Goal: Information Seeking & Learning: Learn about a topic

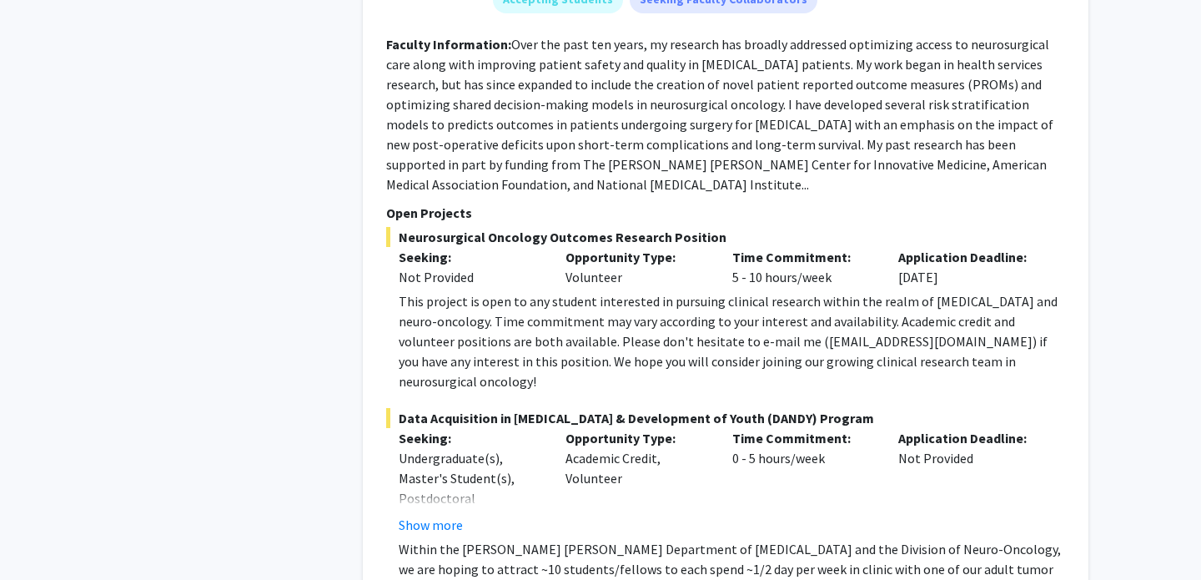
scroll to position [1234, 0]
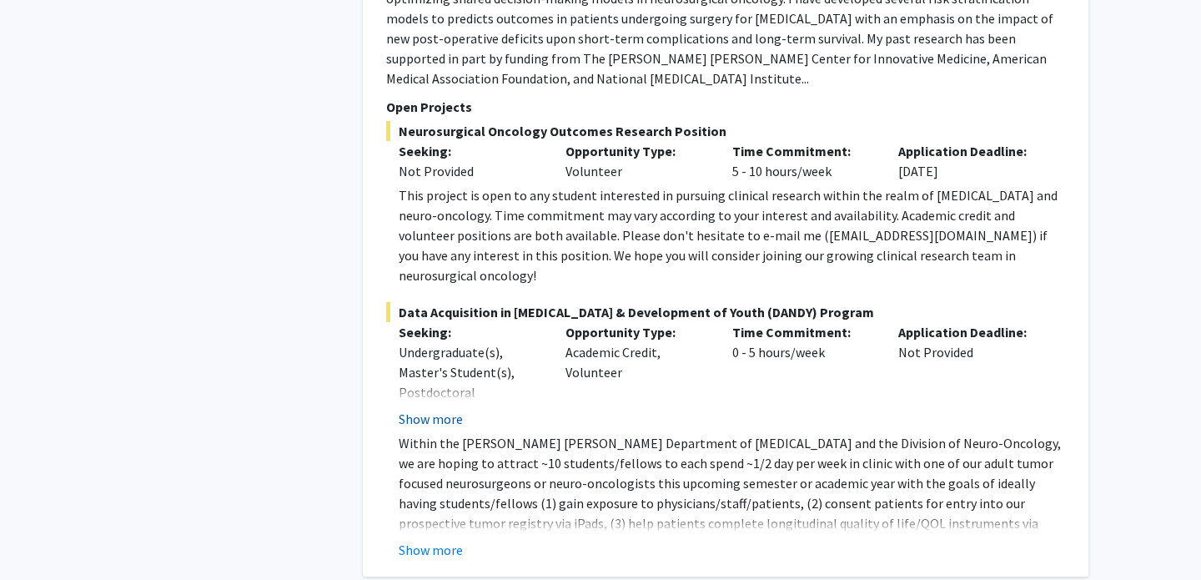
click at [441, 409] on button "Show more" at bounding box center [431, 419] width 64 height 20
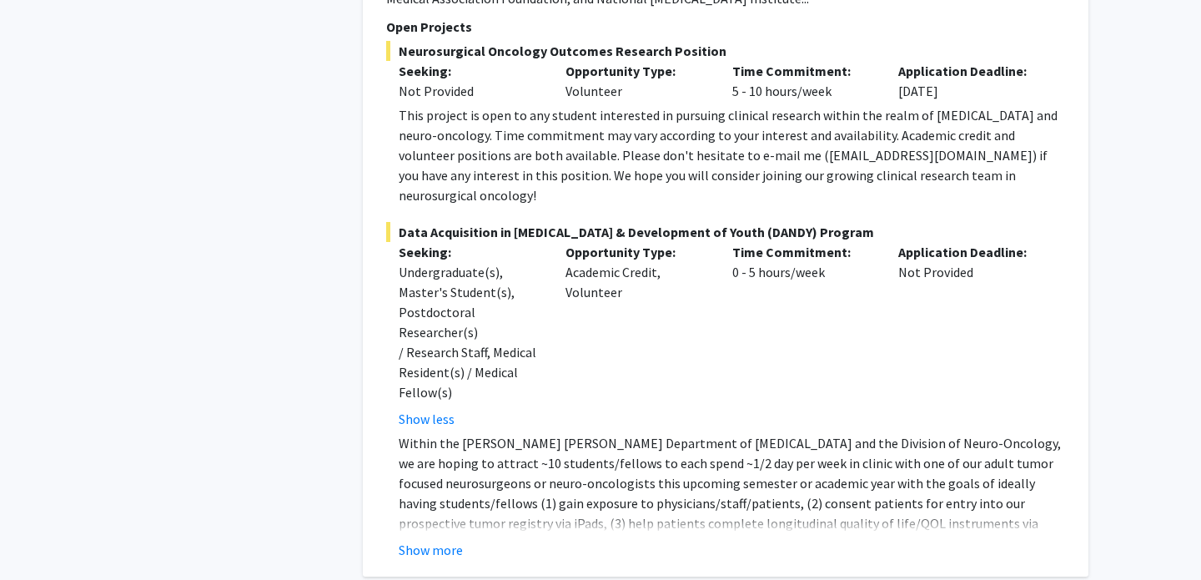
scroll to position [1319, 0]
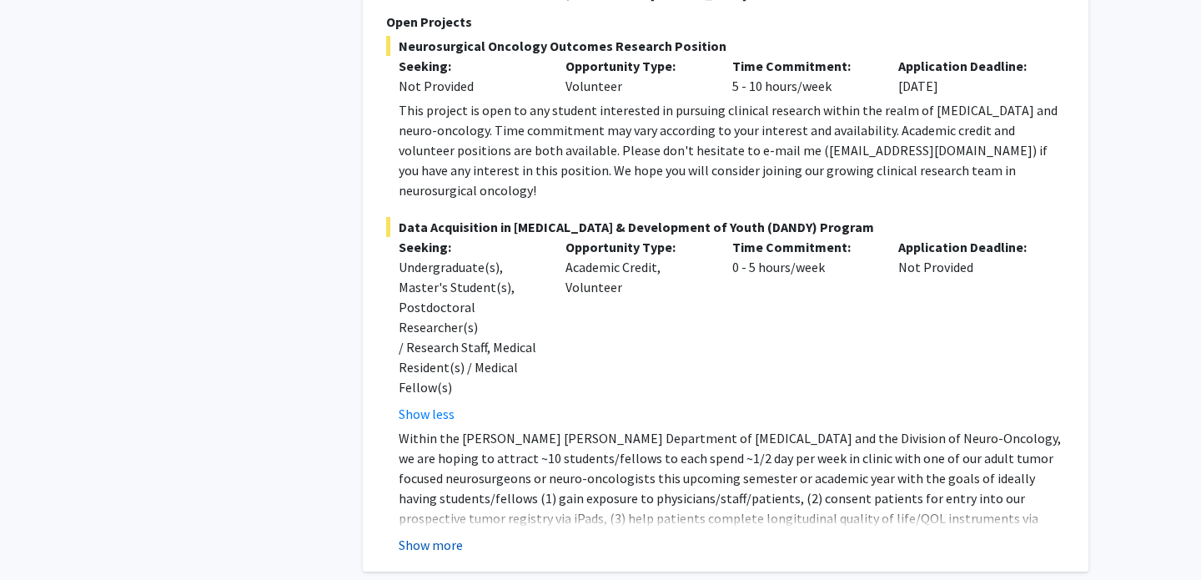
click at [446, 535] on button "Show more" at bounding box center [431, 545] width 64 height 20
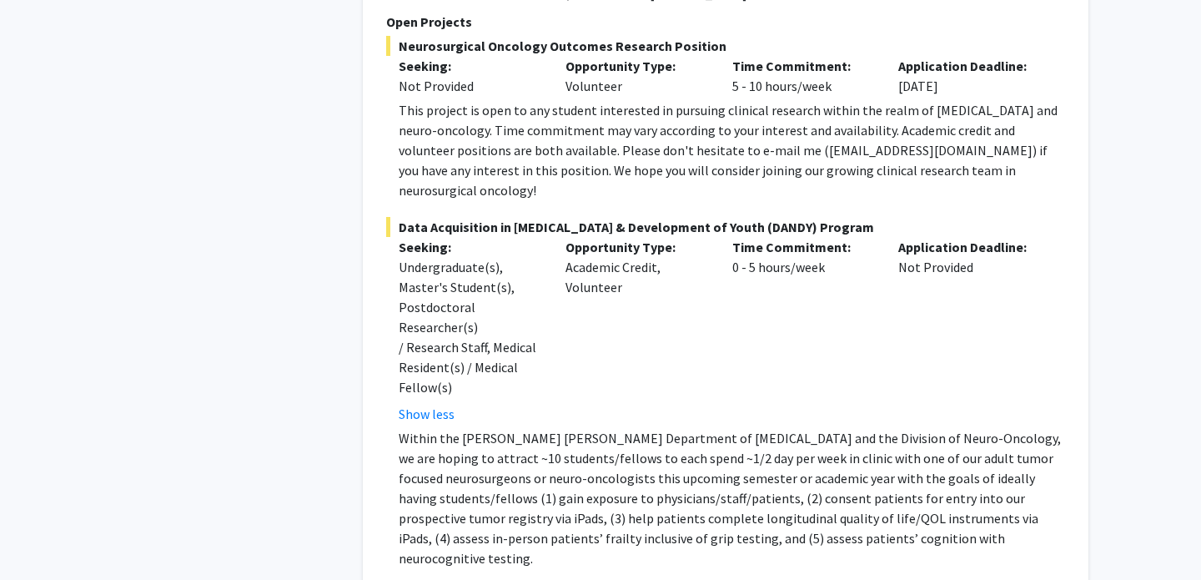
scroll to position [1368, 0]
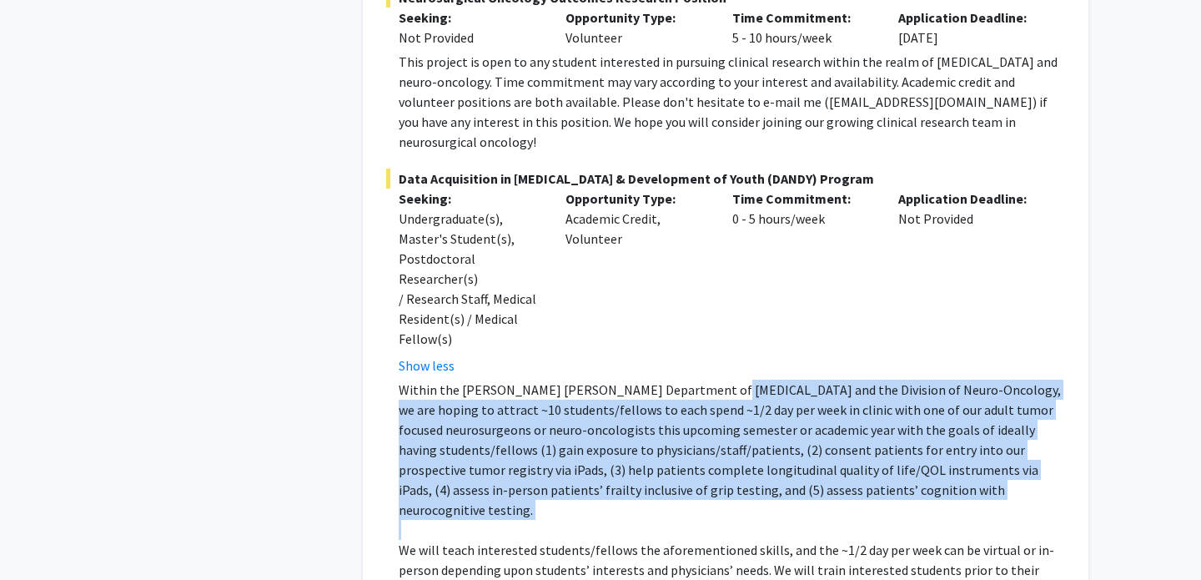
drag, startPoint x: 708, startPoint y: 315, endPoint x: 835, endPoint y: 416, distance: 162.8
click at [844, 424] on div "Within the [PERSON_NAME] [PERSON_NAME] Department of [MEDICAL_DATA] and the Div…" at bounding box center [732, 530] width 667 height 300
click at [835, 416] on p "Within the [PERSON_NAME] [PERSON_NAME] Department of [MEDICAL_DATA] and the Div…" at bounding box center [732, 450] width 667 height 140
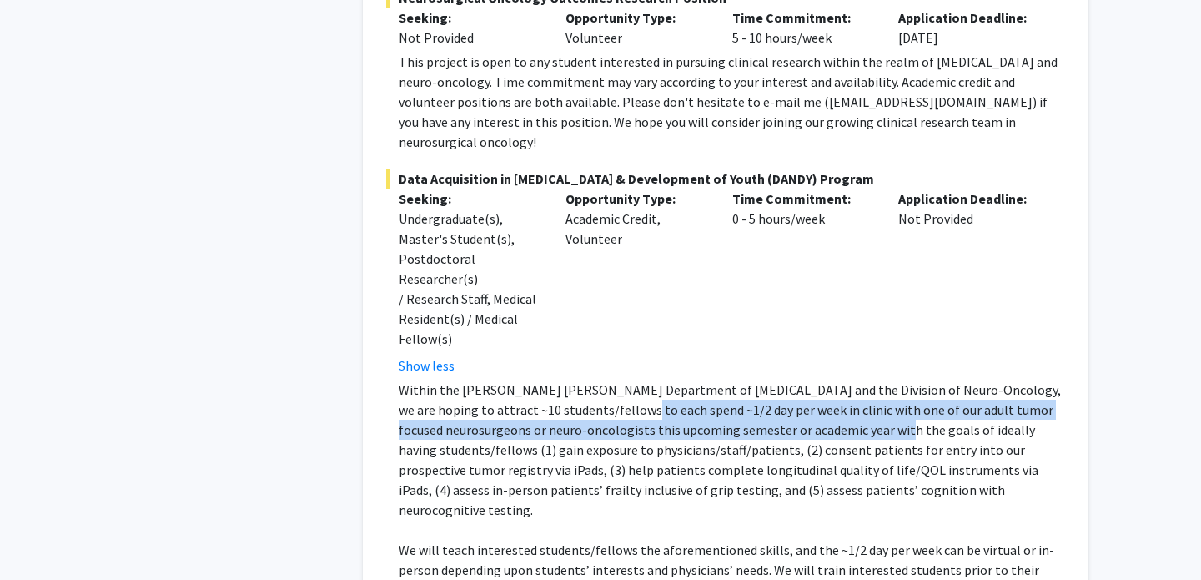
drag, startPoint x: 583, startPoint y: 323, endPoint x: 798, endPoint y: 340, distance: 215.9
click at [797, 380] on p "Within the [PERSON_NAME] [PERSON_NAME] Department of [MEDICAL_DATA] and the Div…" at bounding box center [732, 450] width 667 height 140
click at [798, 380] on p "Within the [PERSON_NAME] [PERSON_NAME] Department of [MEDICAL_DATA] and the Div…" at bounding box center [732, 450] width 667 height 140
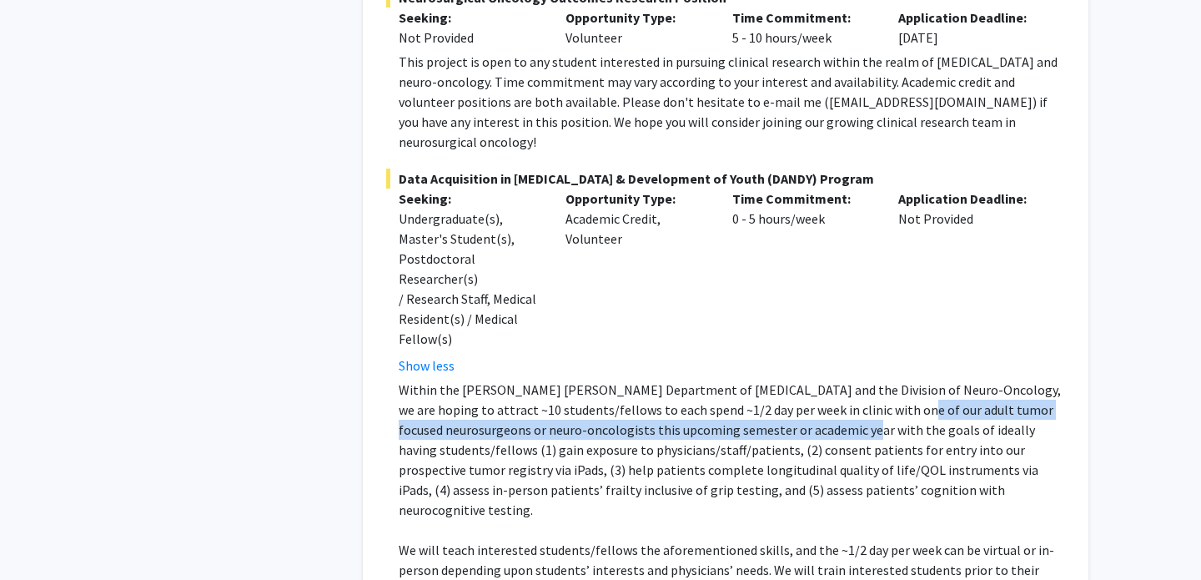
drag, startPoint x: 849, startPoint y: 325, endPoint x: 773, endPoint y: 353, distance: 80.8
click at [773, 380] on p "Within the [PERSON_NAME] [PERSON_NAME] Department of [MEDICAL_DATA] and the Div…" at bounding box center [732, 450] width 667 height 140
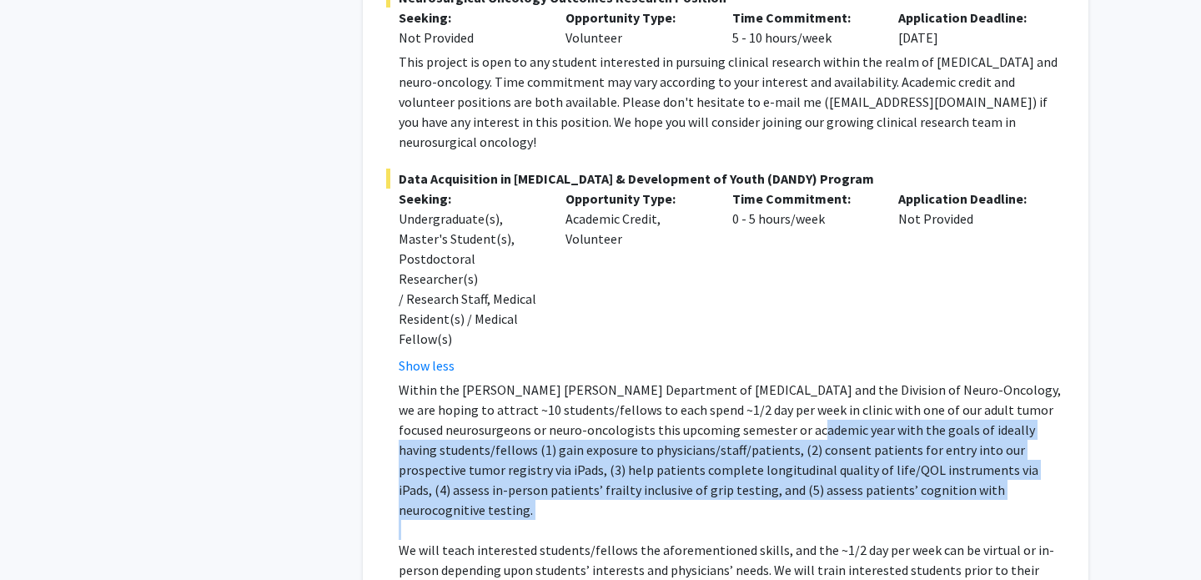
drag, startPoint x: 722, startPoint y: 353, endPoint x: 809, endPoint y: 421, distance: 110.5
click at [811, 423] on div "Within the [PERSON_NAME] [PERSON_NAME] Department of [MEDICAL_DATA] and the Div…" at bounding box center [732, 530] width 667 height 300
click at [809, 520] on p at bounding box center [732, 530] width 667 height 20
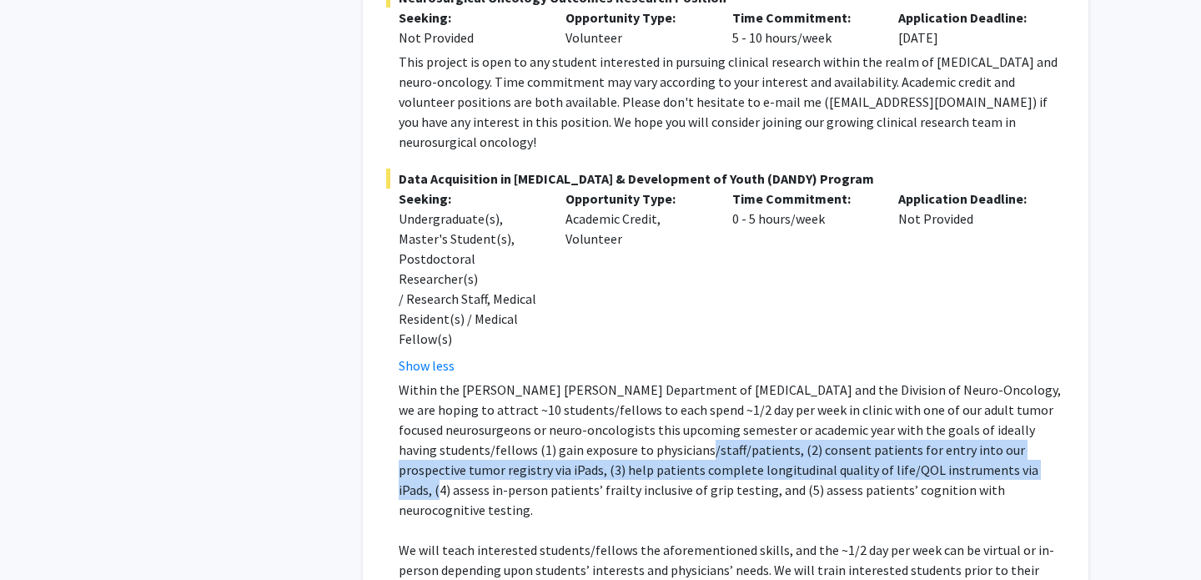
drag, startPoint x: 554, startPoint y: 366, endPoint x: 836, endPoint y: 392, distance: 283.2
click at [840, 395] on p "Within the [PERSON_NAME] [PERSON_NAME] Department of [MEDICAL_DATA] and the Div…" at bounding box center [732, 450] width 667 height 140
click at [836, 392] on p "Within the [PERSON_NAME] [PERSON_NAME] Department of [MEDICAL_DATA] and the Div…" at bounding box center [732, 450] width 667 height 140
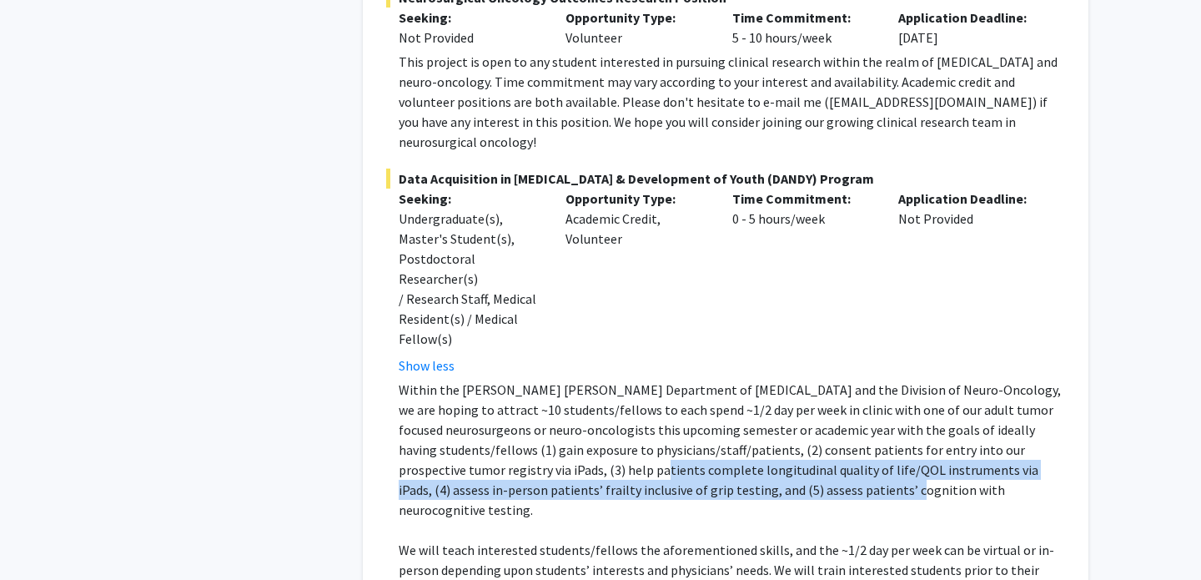
drag, startPoint x: 453, startPoint y: 395, endPoint x: 671, endPoint y: 409, distance: 218.2
click at [671, 409] on p "Within the [PERSON_NAME] [PERSON_NAME] Department of [MEDICAL_DATA] and the Div…" at bounding box center [732, 450] width 667 height 140
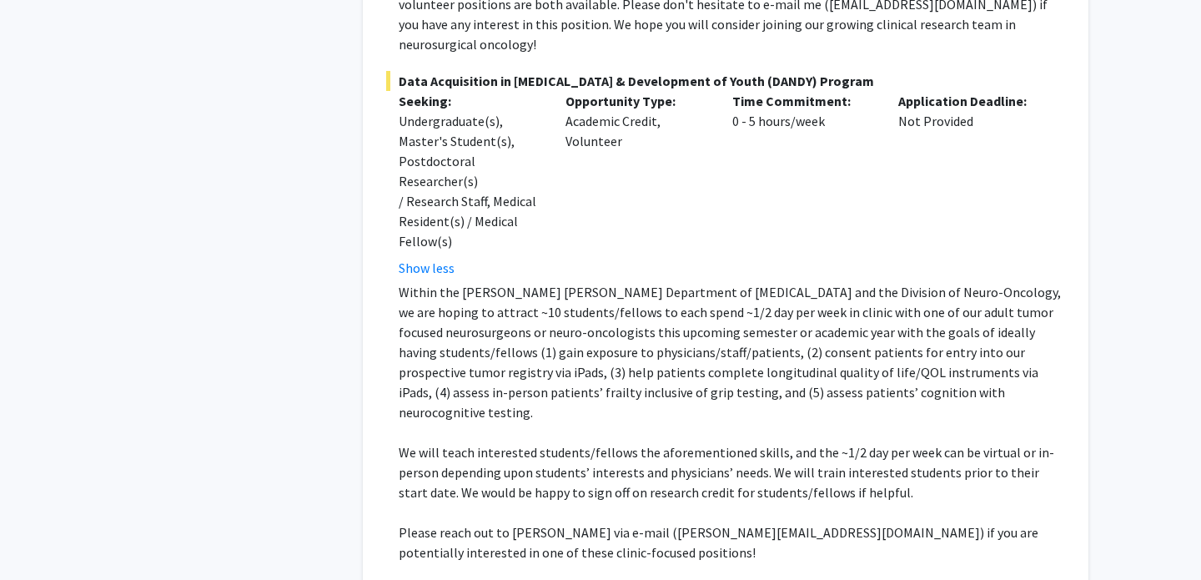
scroll to position [1470, 0]
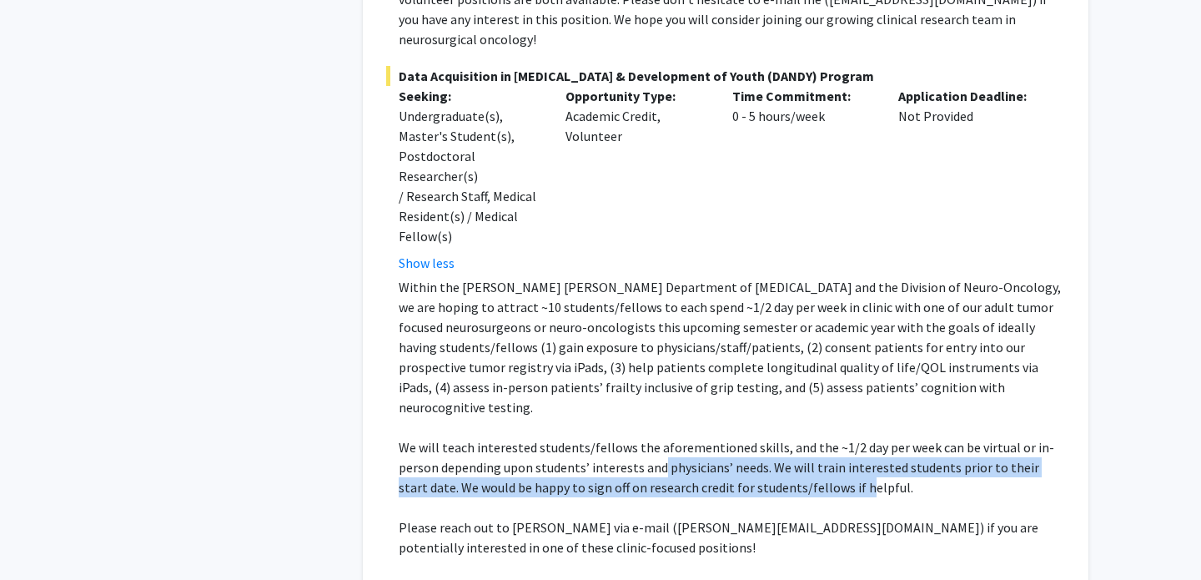
drag, startPoint x: 660, startPoint y: 373, endPoint x: 824, endPoint y: 380, distance: 163.7
click at [834, 437] on p "We will teach interested students/fellows the aforementioned skills, and the ~1…" at bounding box center [732, 467] width 667 height 60
click at [819, 437] on p "We will teach interested students/fellows the aforementioned skills, and the ~1…" at bounding box center [732, 467] width 667 height 60
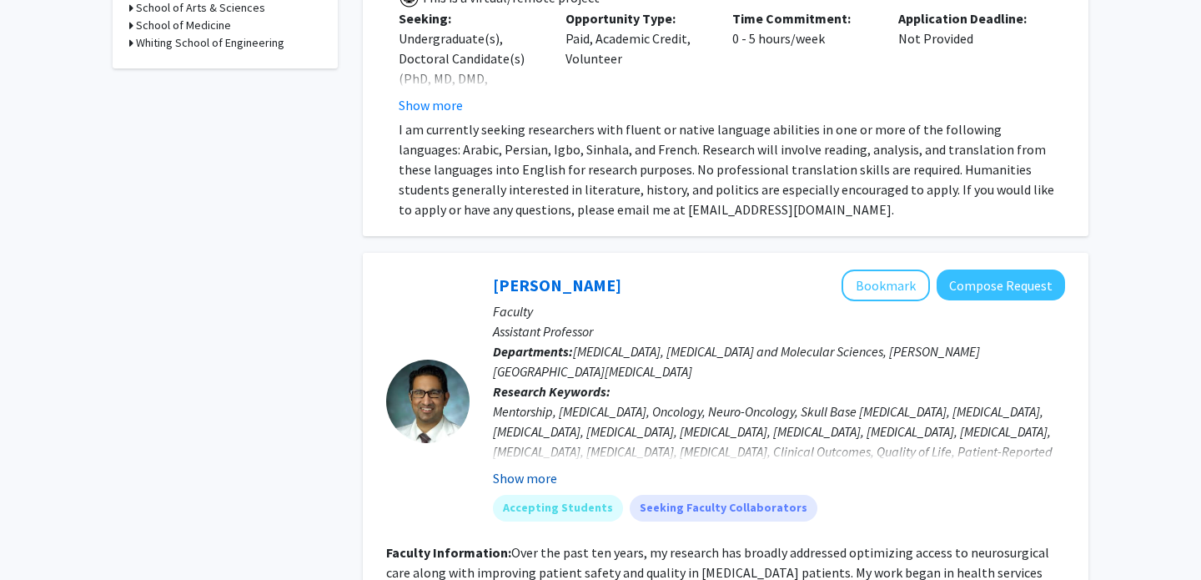
scroll to position [589, 0]
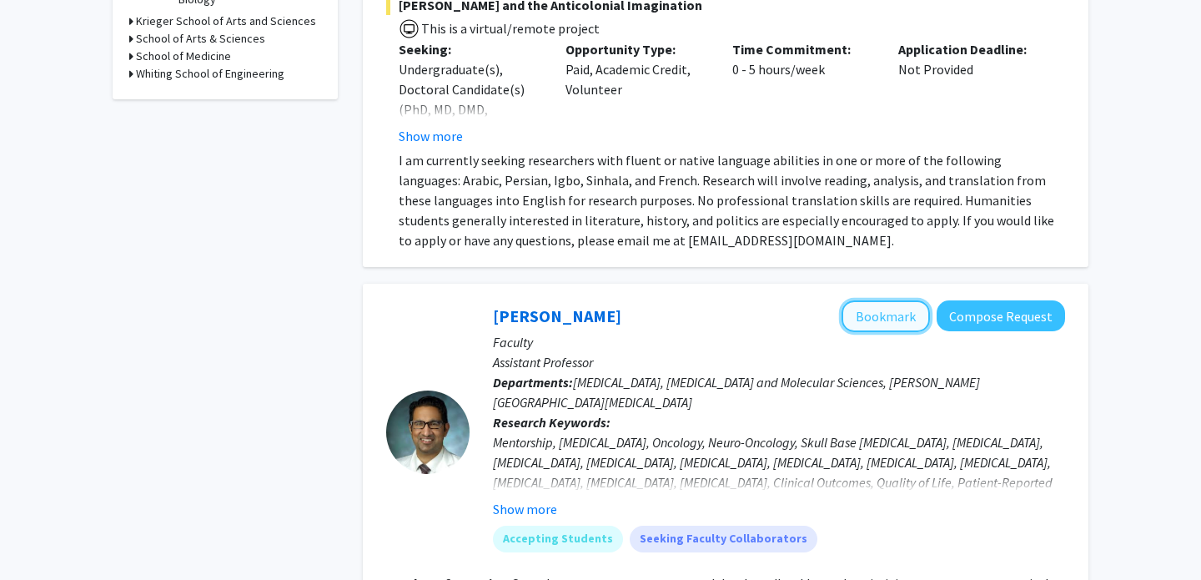
click at [885, 300] on button "Bookmark" at bounding box center [886, 316] width 88 height 32
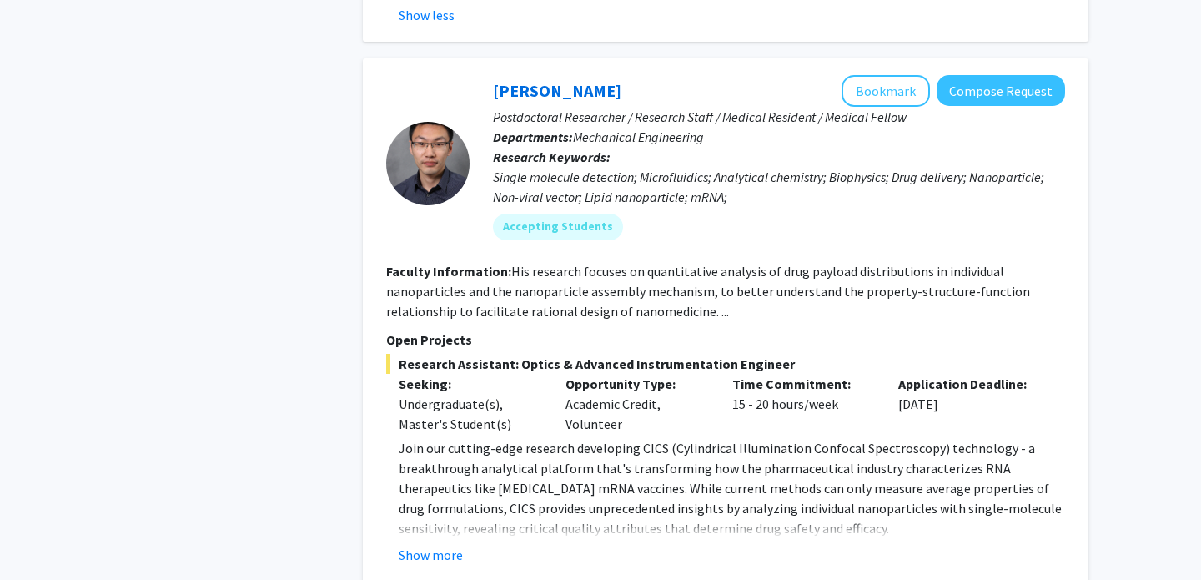
scroll to position [2043, 0]
